Goal: Task Accomplishment & Management: Use online tool/utility

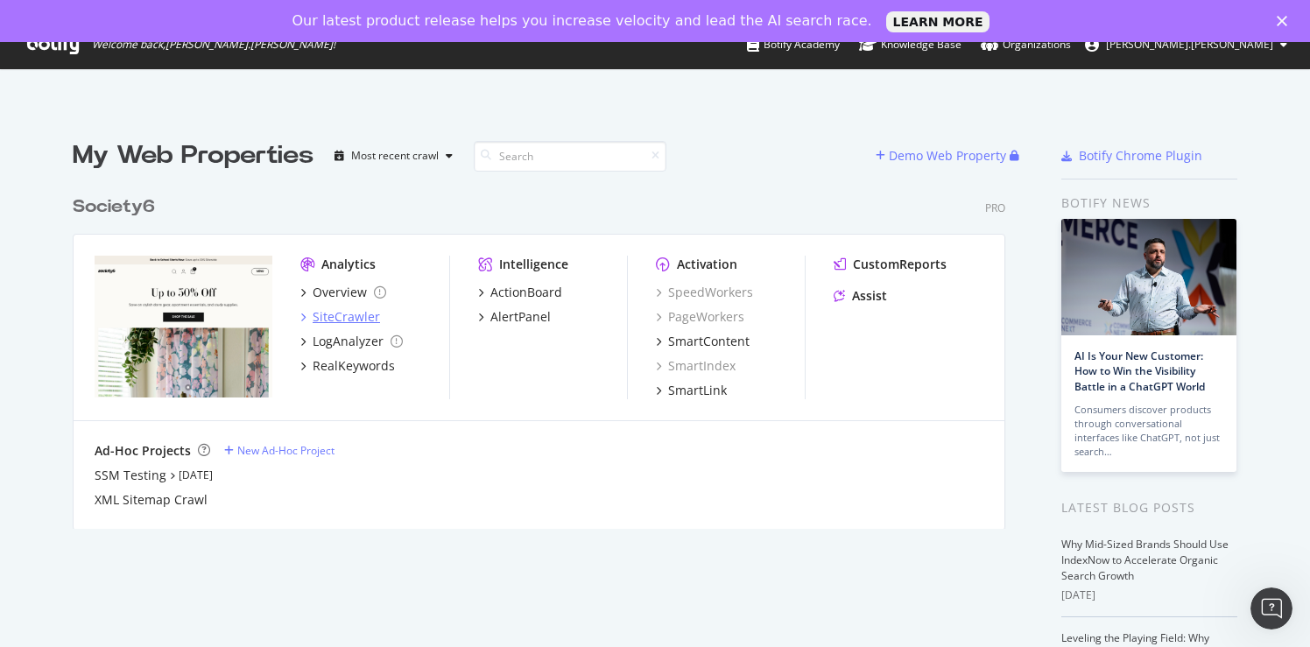
click at [341, 313] on div "SiteCrawler" at bounding box center [346, 317] width 67 height 18
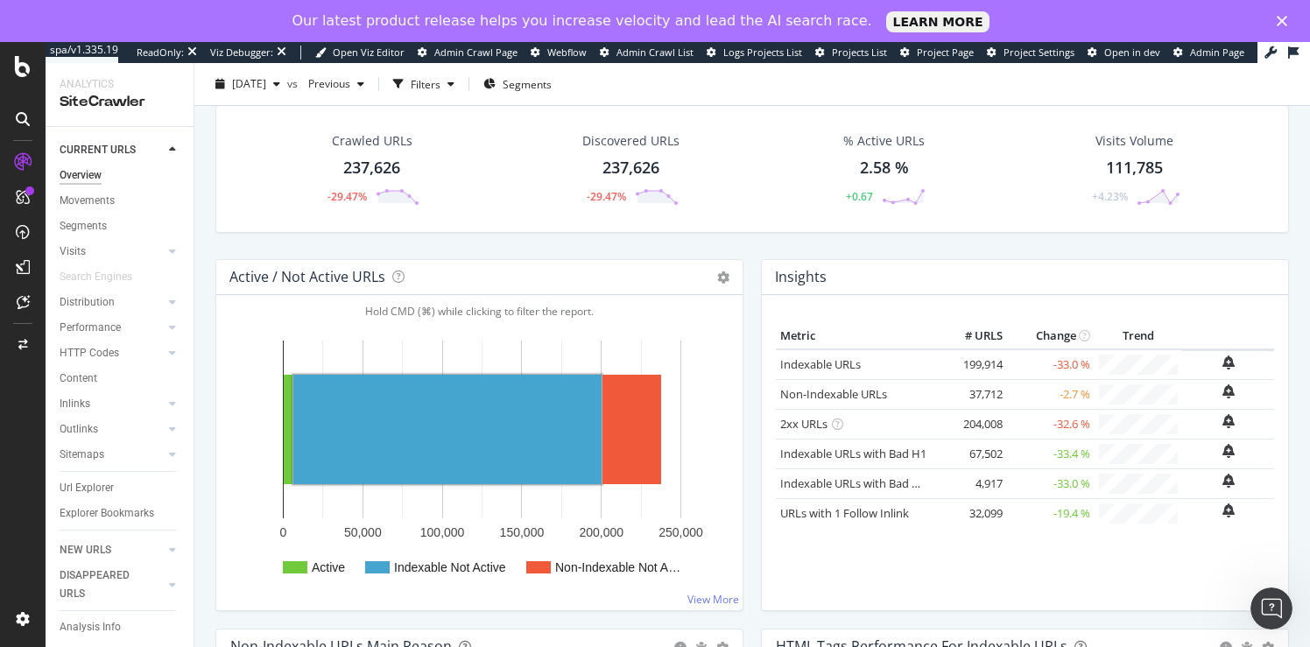
scroll to position [53, 0]
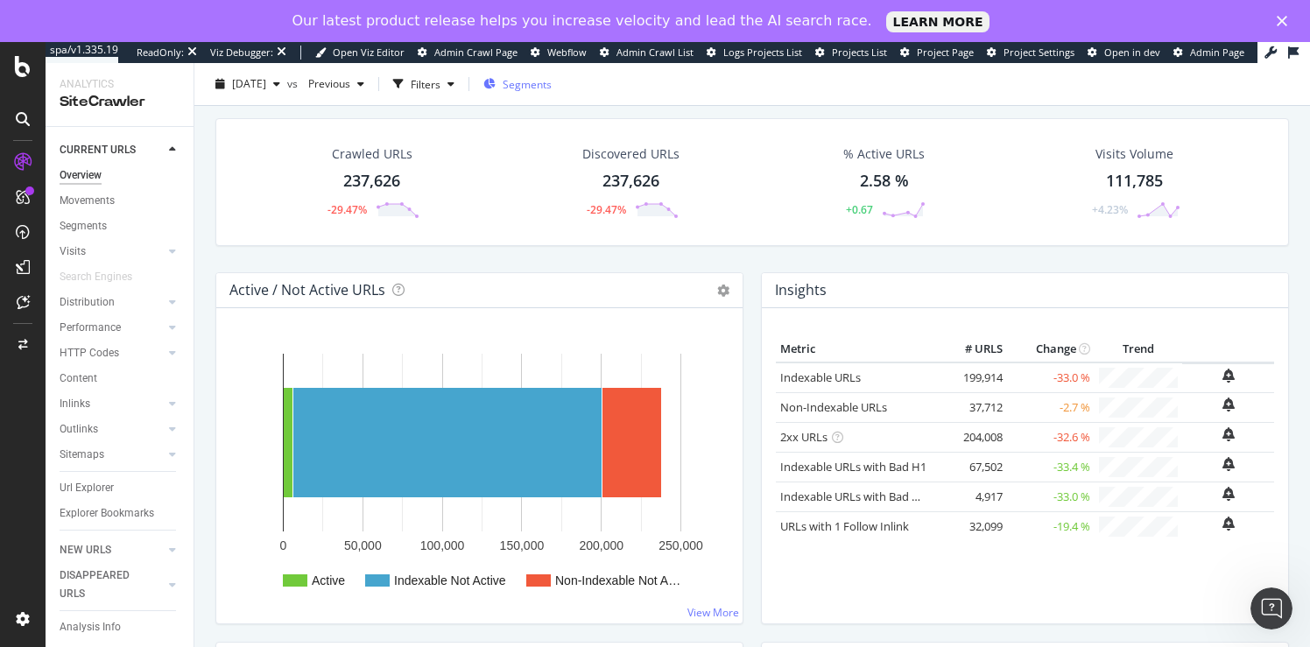
click at [544, 84] on span "Segments" at bounding box center [527, 83] width 49 height 15
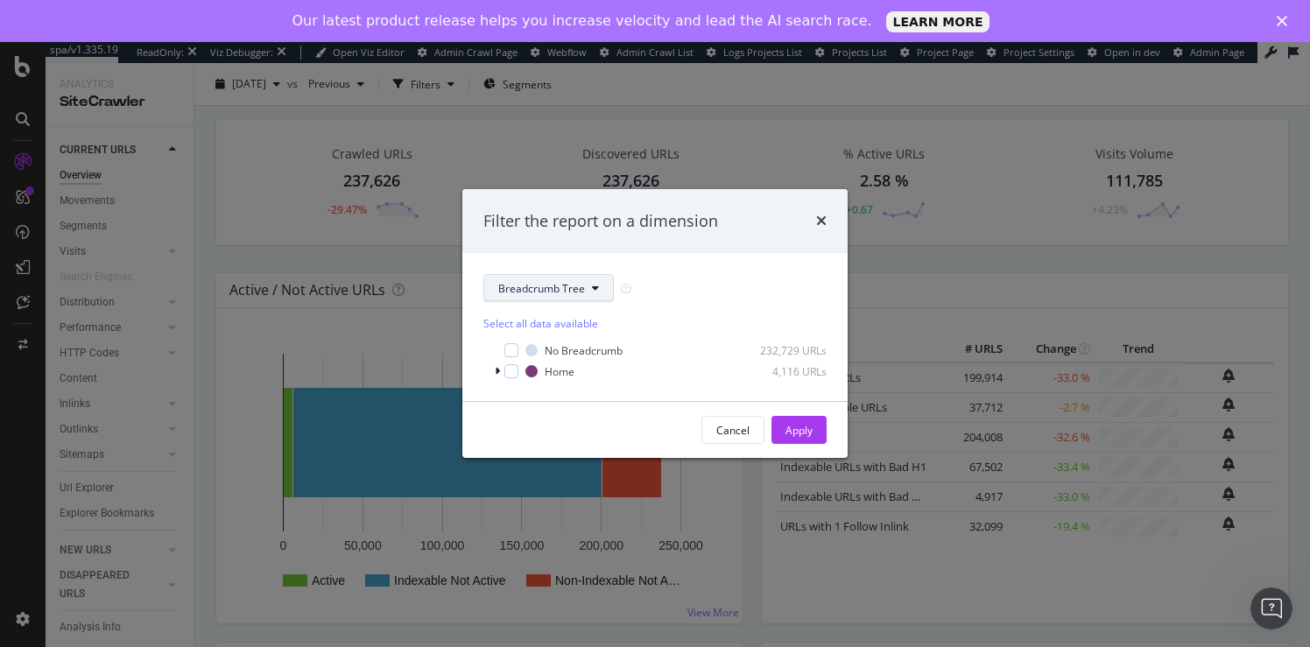
click at [596, 289] on icon "modal" at bounding box center [595, 288] width 7 height 11
click at [657, 362] on div "No Breadcrumb 232,729 URLs Home 4,116 URLs" at bounding box center [654, 360] width 343 height 39
click at [727, 427] on div "Cancel" at bounding box center [732, 430] width 33 height 15
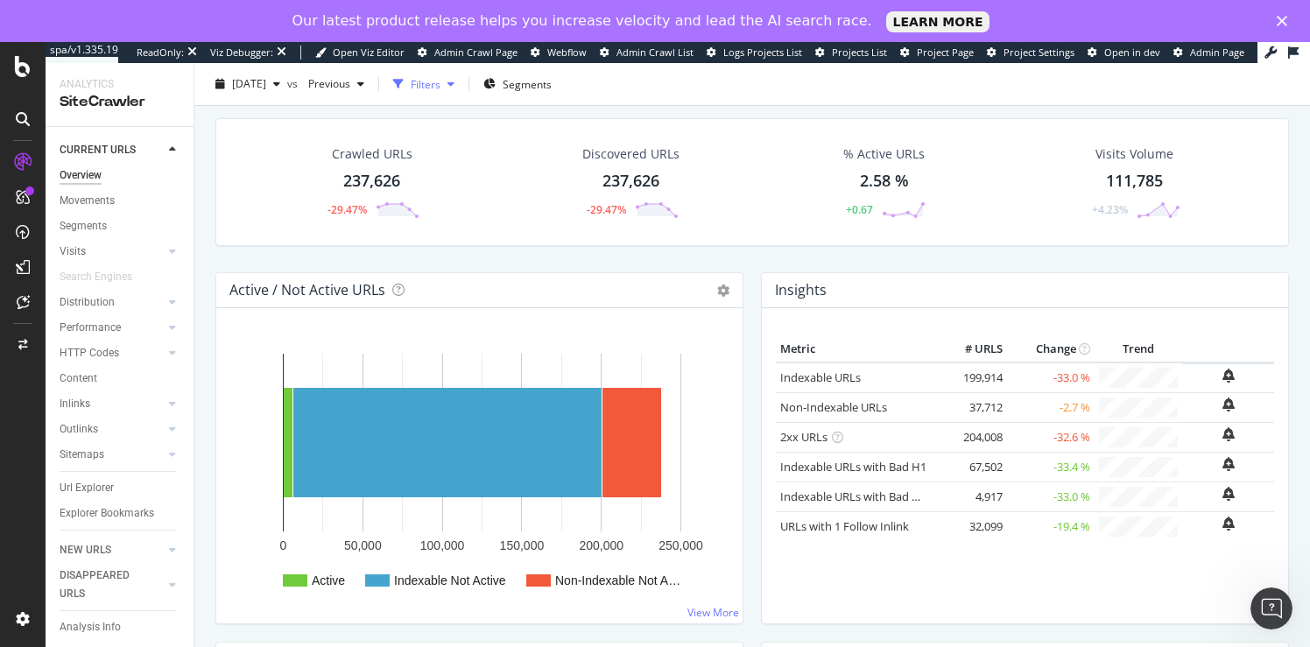
click at [440, 83] on div "Filters" at bounding box center [426, 83] width 30 height 15
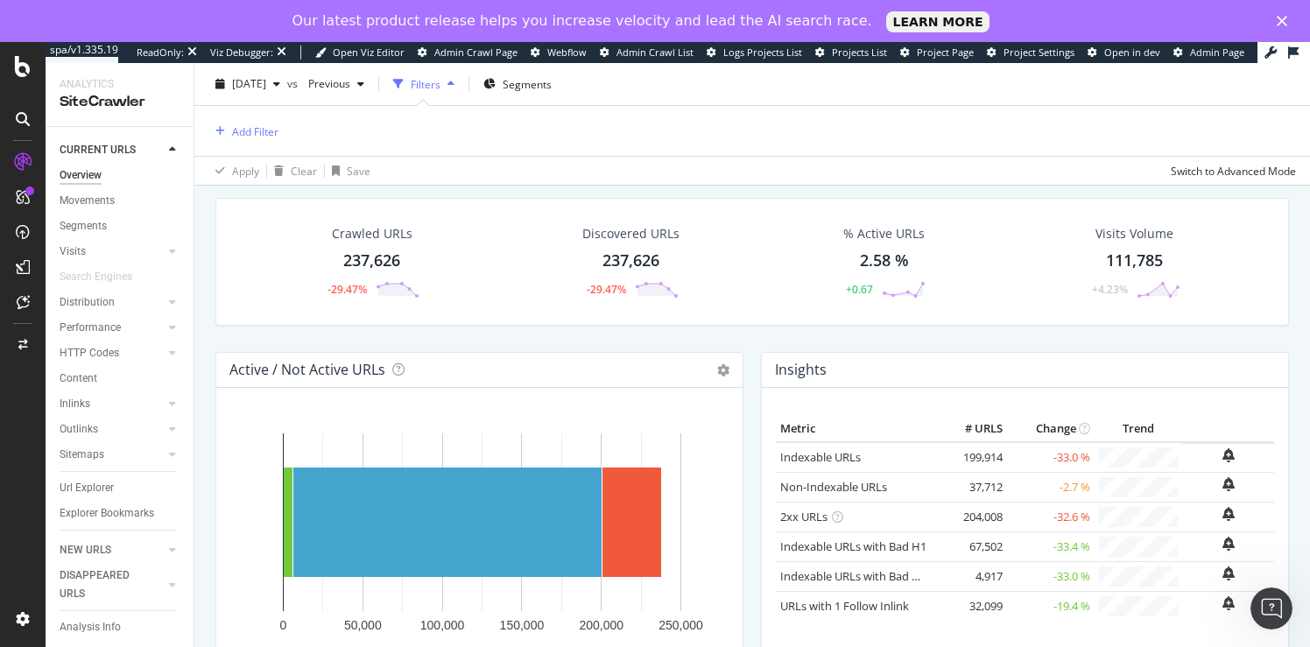
scroll to position [132, 0]
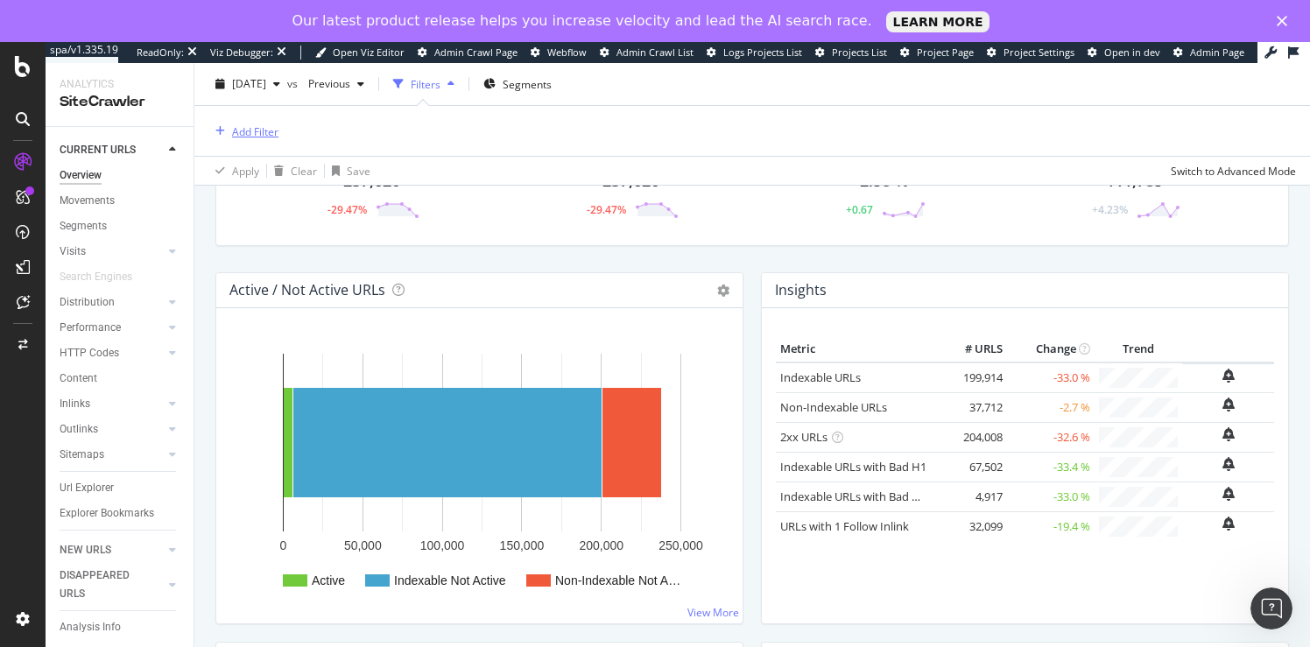
click at [257, 131] on div "Add Filter" at bounding box center [255, 130] width 46 height 15
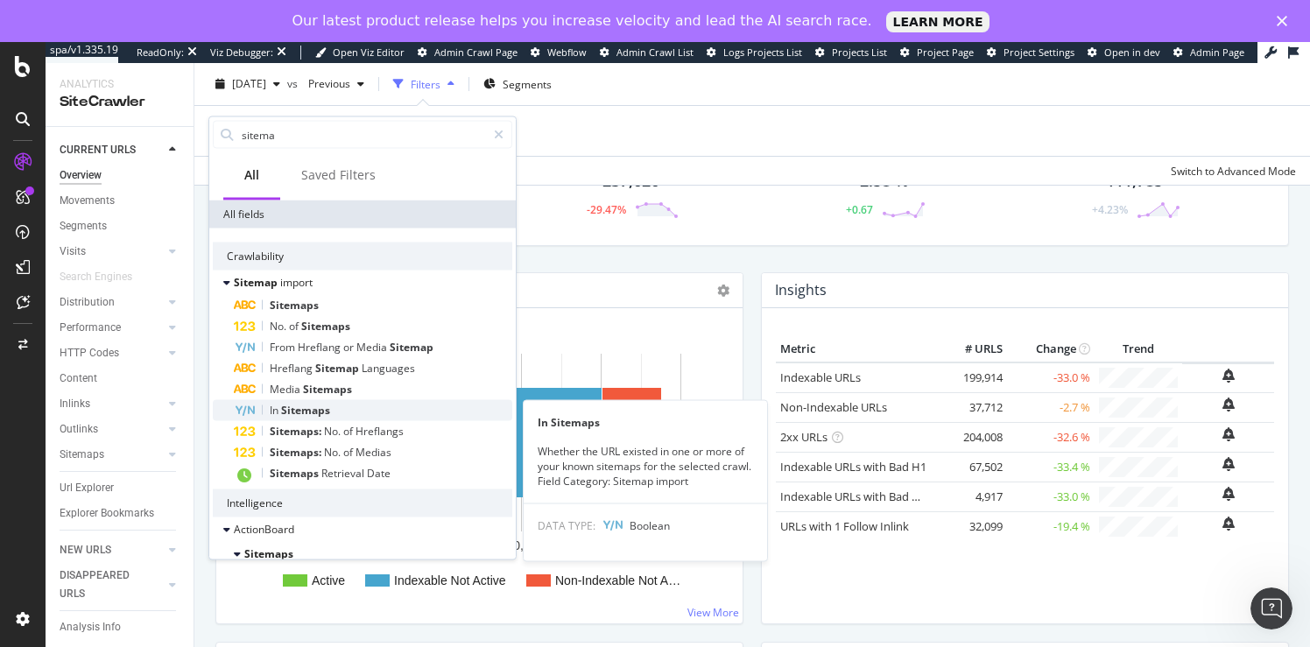
type input "sitema"
click at [308, 411] on span "Sitemaps" at bounding box center [305, 410] width 49 height 15
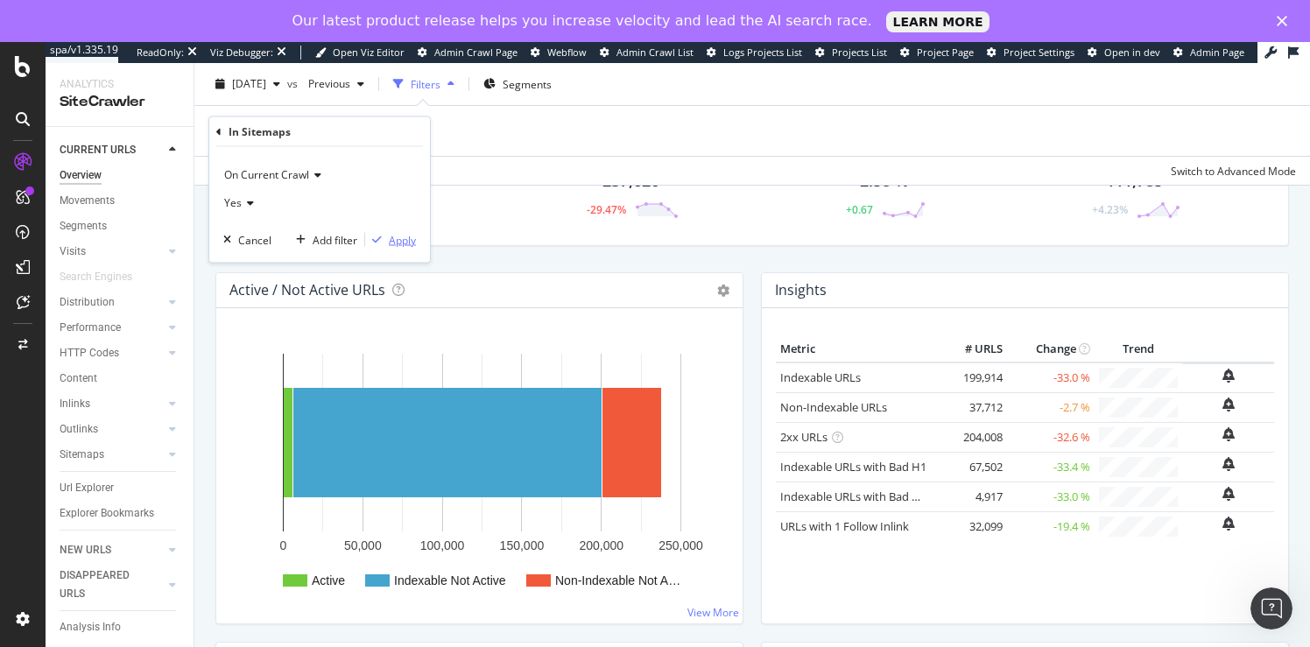
click at [404, 243] on div "Apply" at bounding box center [402, 239] width 27 height 15
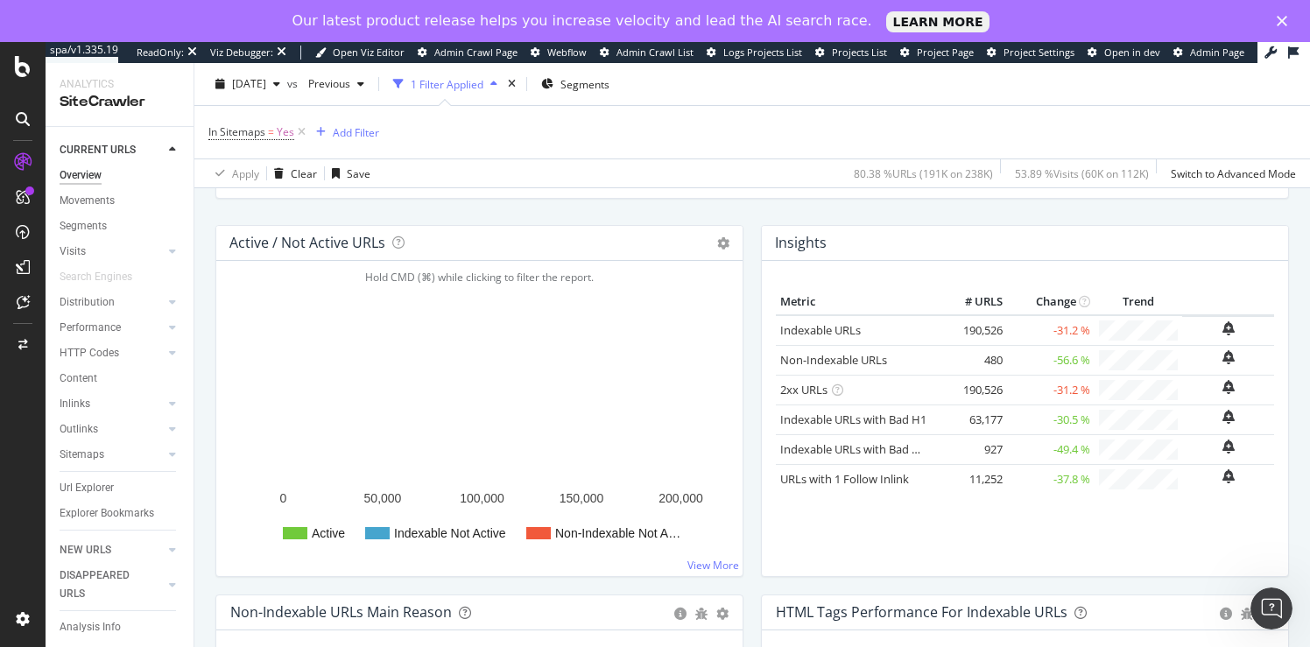
scroll to position [172, 0]
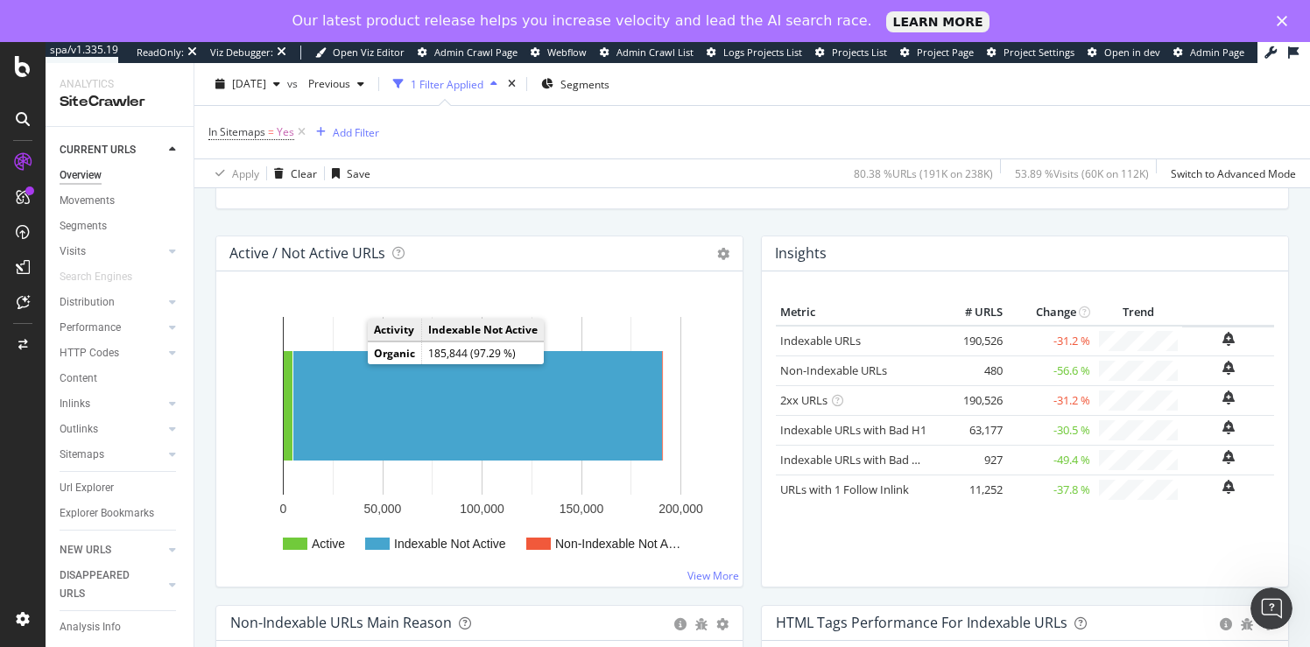
click at [82, 174] on div "Overview" at bounding box center [81, 175] width 42 height 18
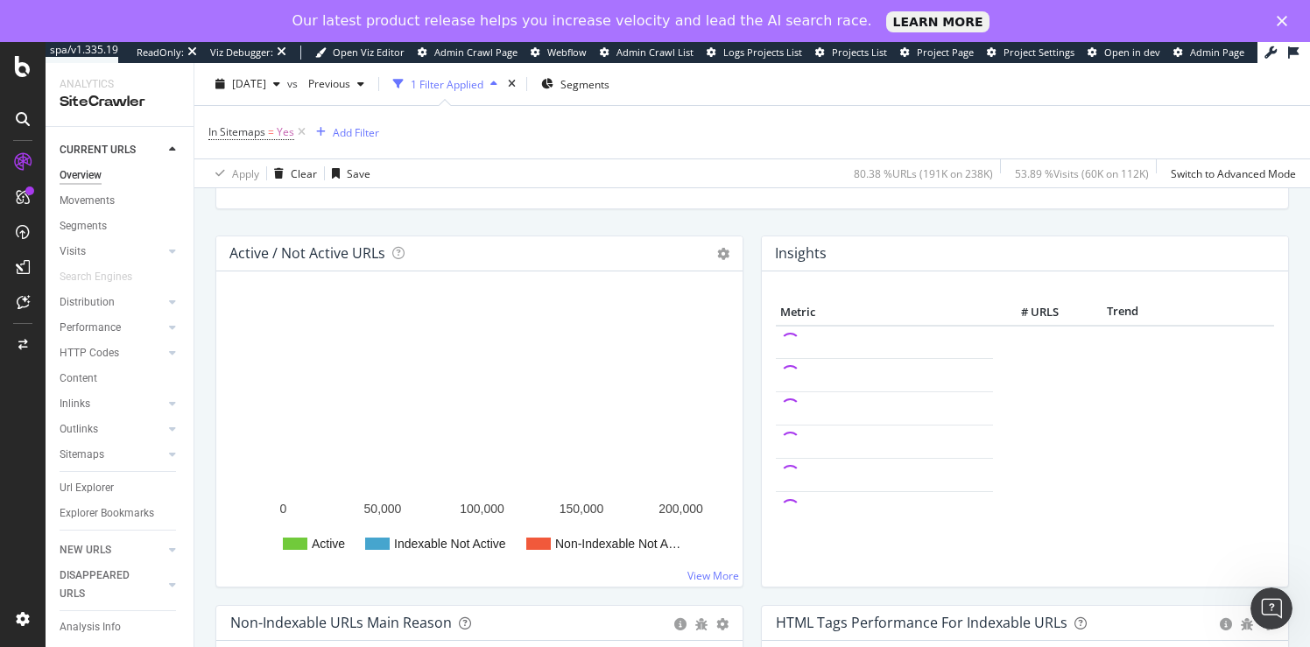
scroll to position [172, 0]
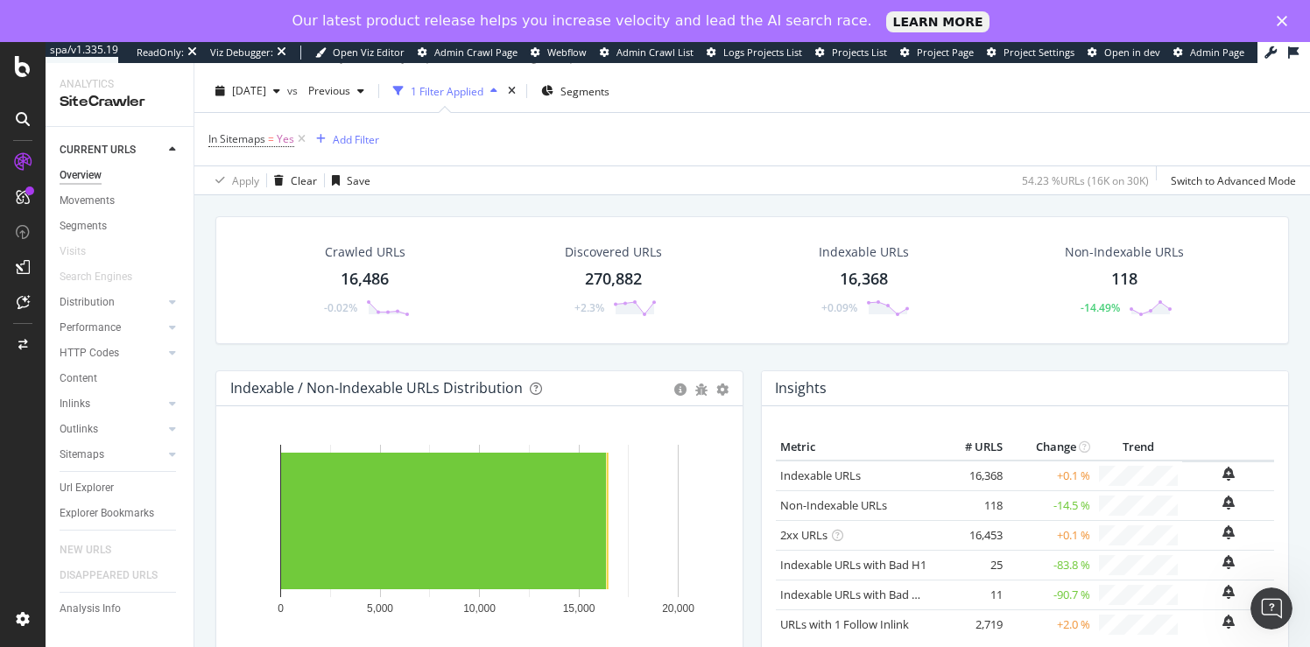
scroll to position [39, 0]
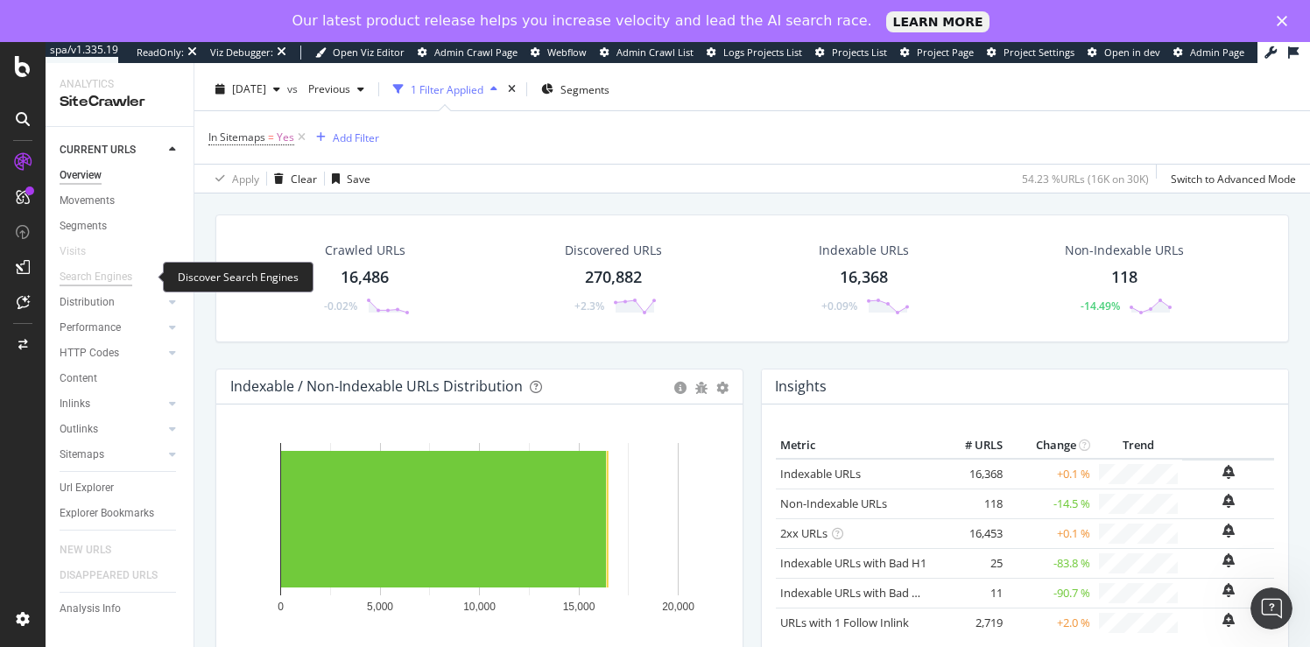
click at [84, 274] on div "Search Engines" at bounding box center [96, 277] width 73 height 18
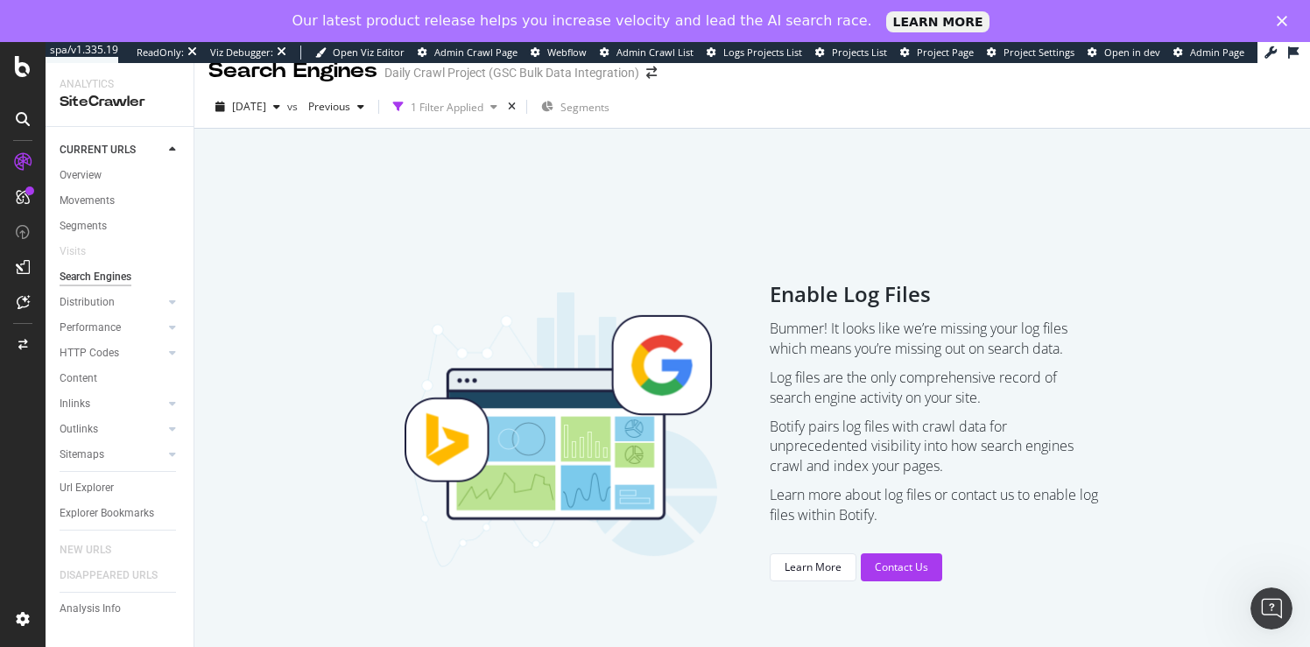
scroll to position [46, 0]
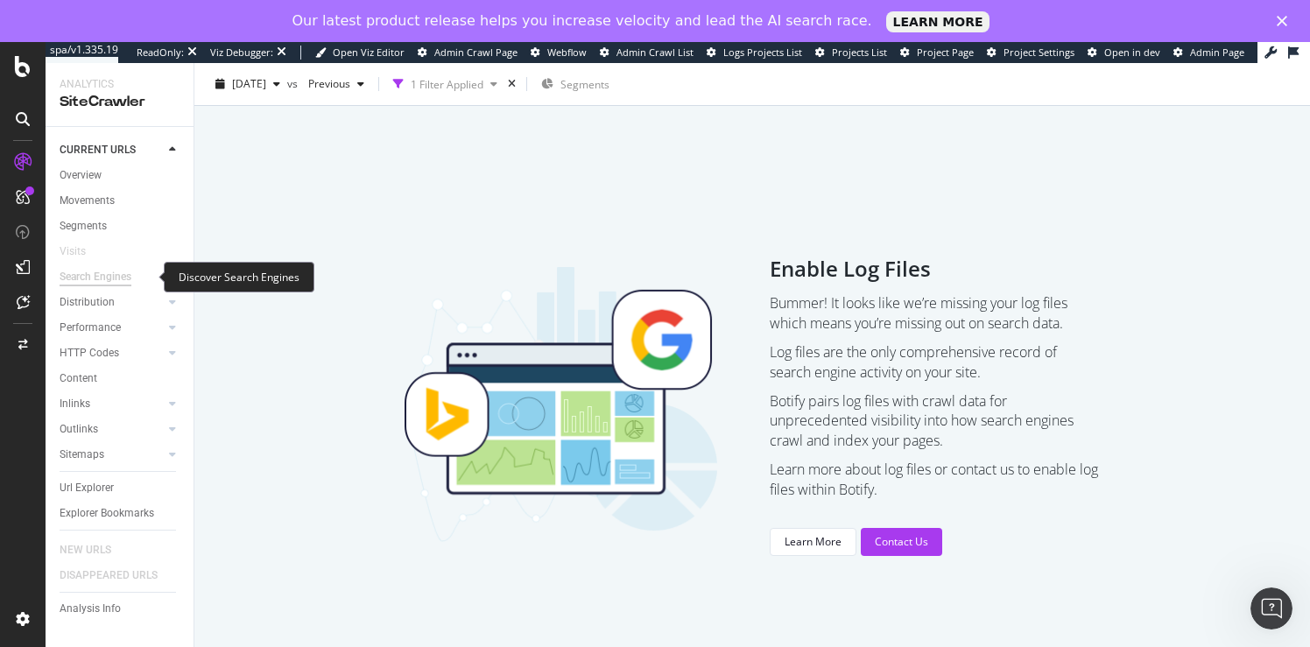
click at [104, 278] on div "Search Engines" at bounding box center [96, 277] width 72 height 18
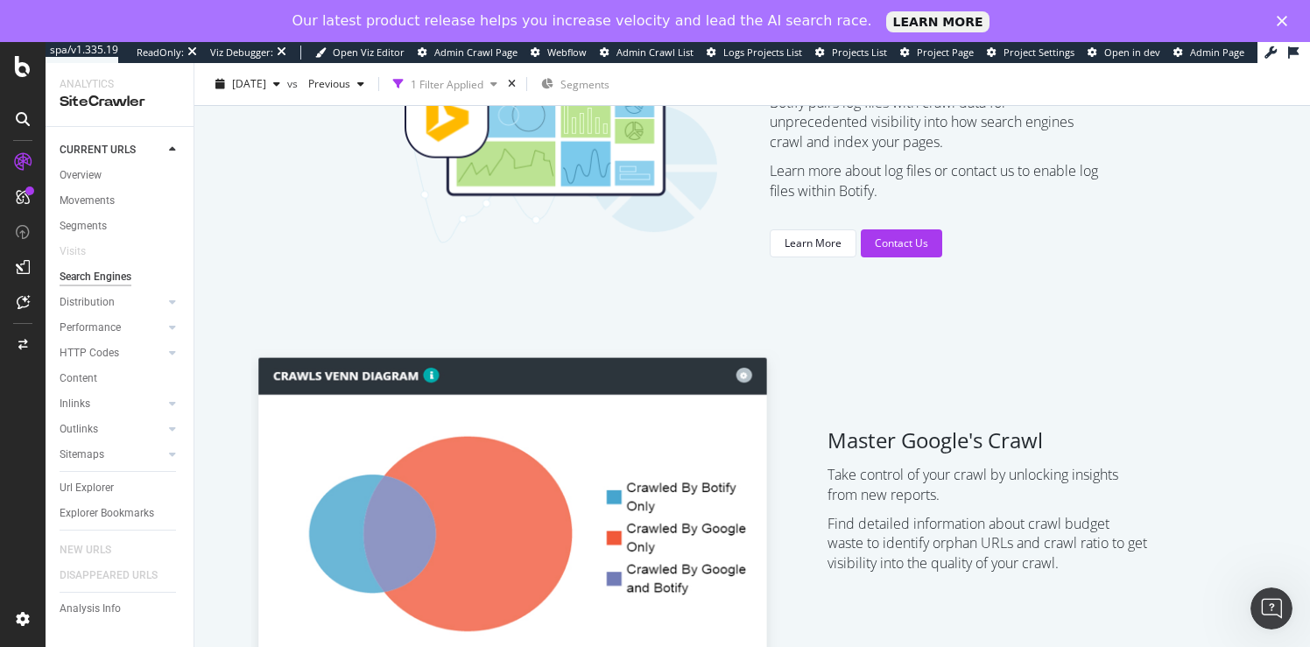
scroll to position [0, 0]
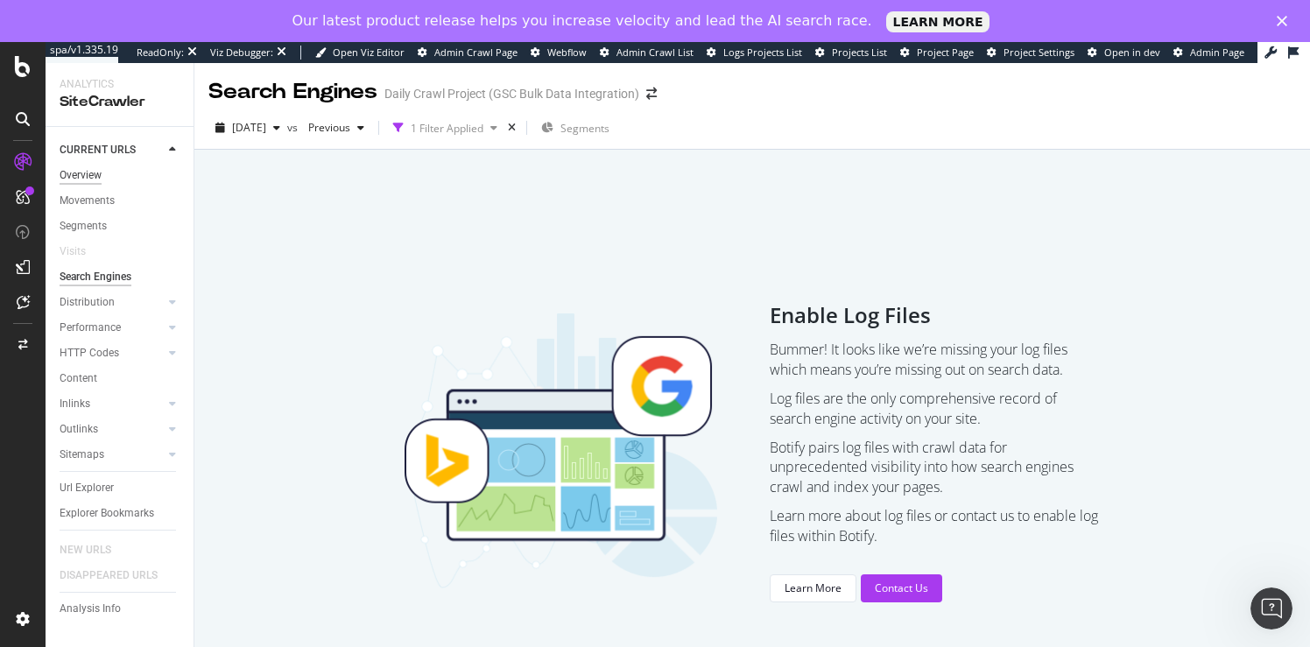
click at [83, 173] on div "Overview" at bounding box center [81, 175] width 42 height 18
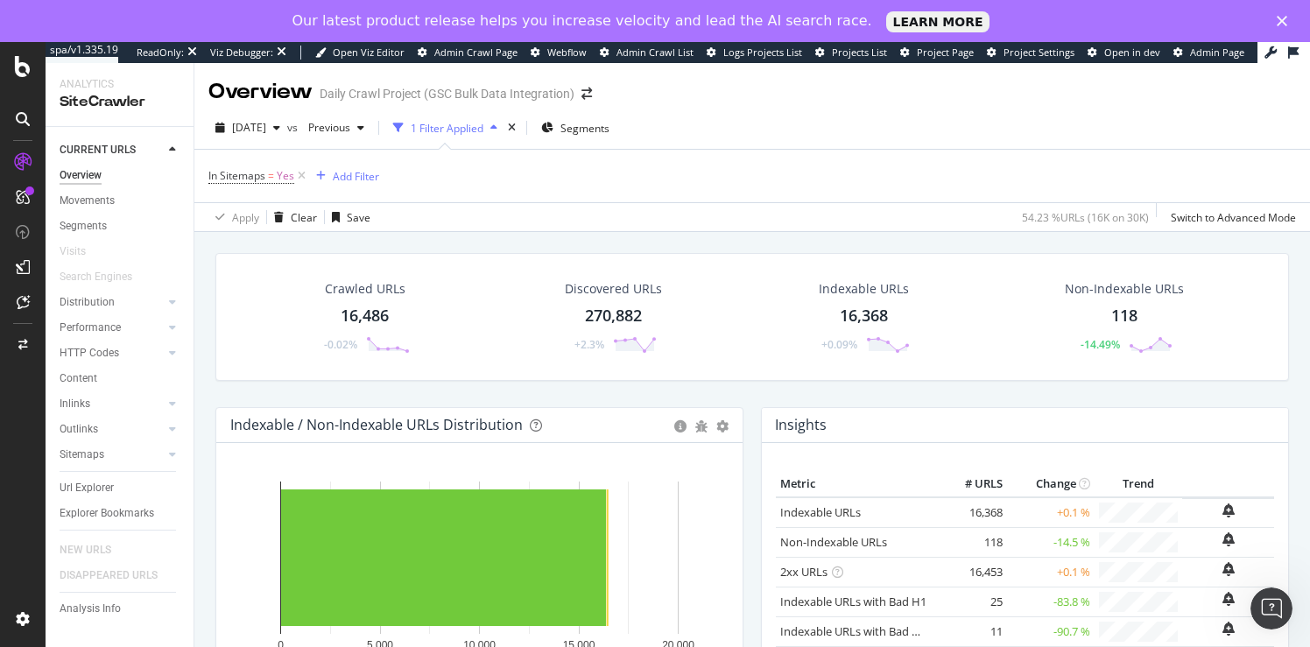
click at [91, 175] on div "Overview" at bounding box center [81, 175] width 42 height 18
